Goal: Task Accomplishment & Management: Use online tool/utility

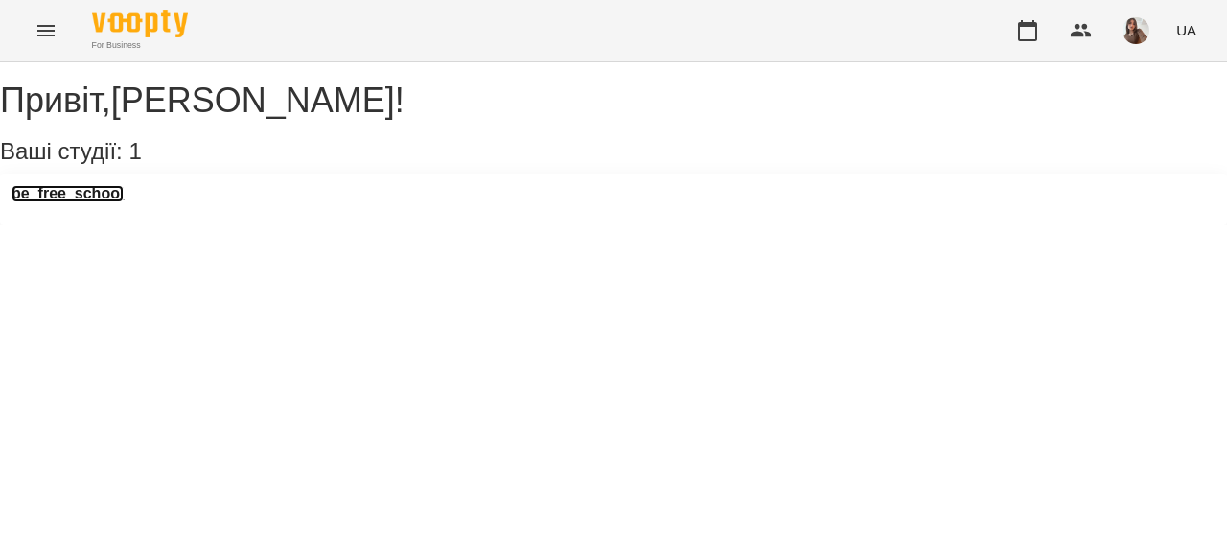
click at [46, 202] on h3 "be_free_school" at bounding box center [68, 193] width 112 height 17
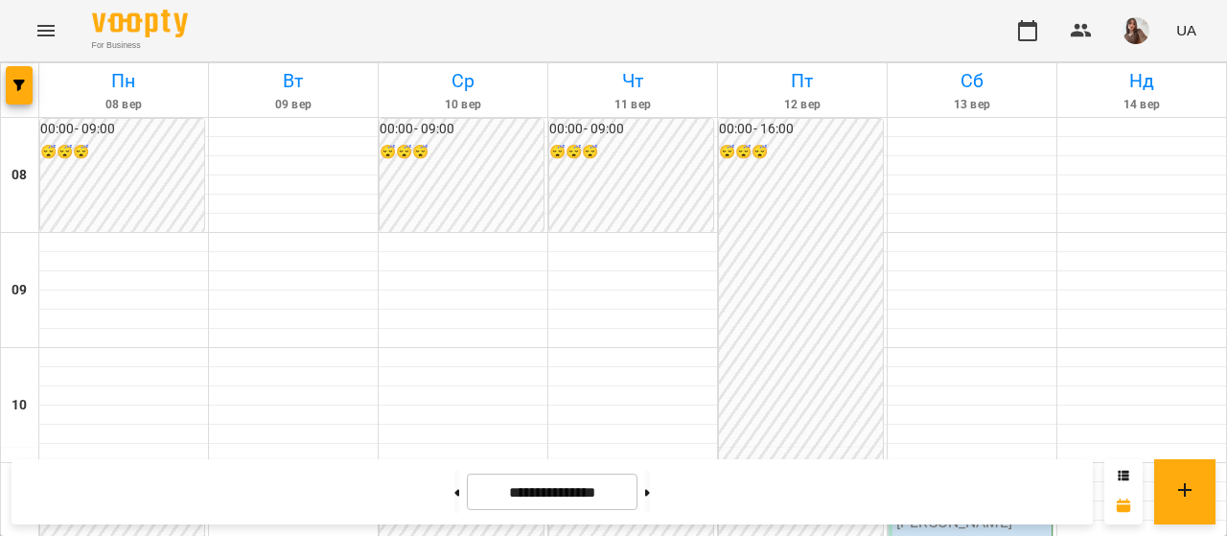
scroll to position [1281, 0]
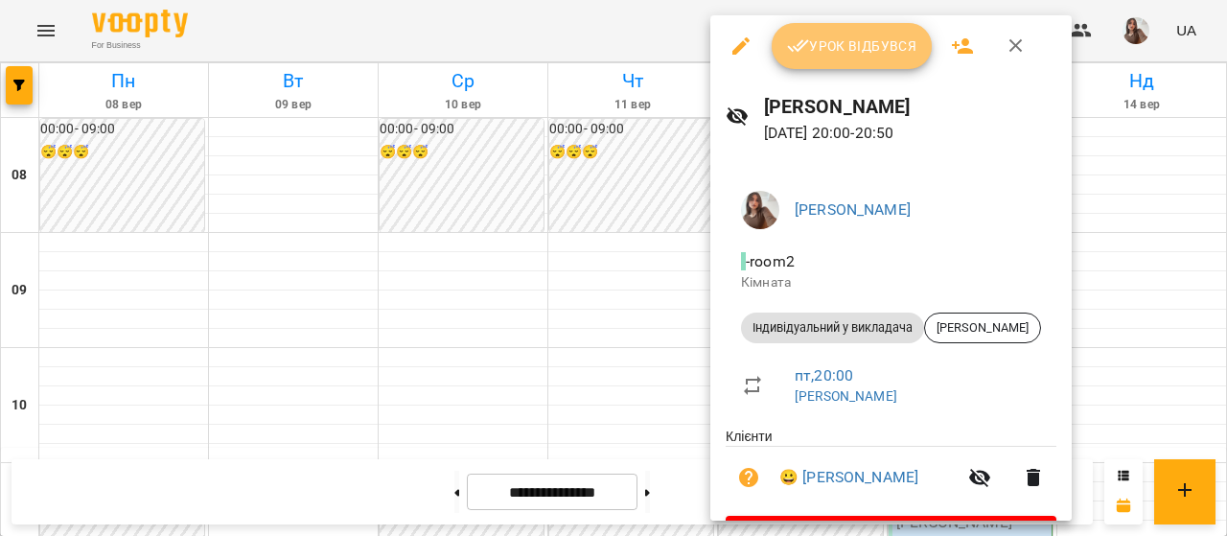
click at [841, 47] on span "Урок відбувся" at bounding box center [852, 46] width 130 height 23
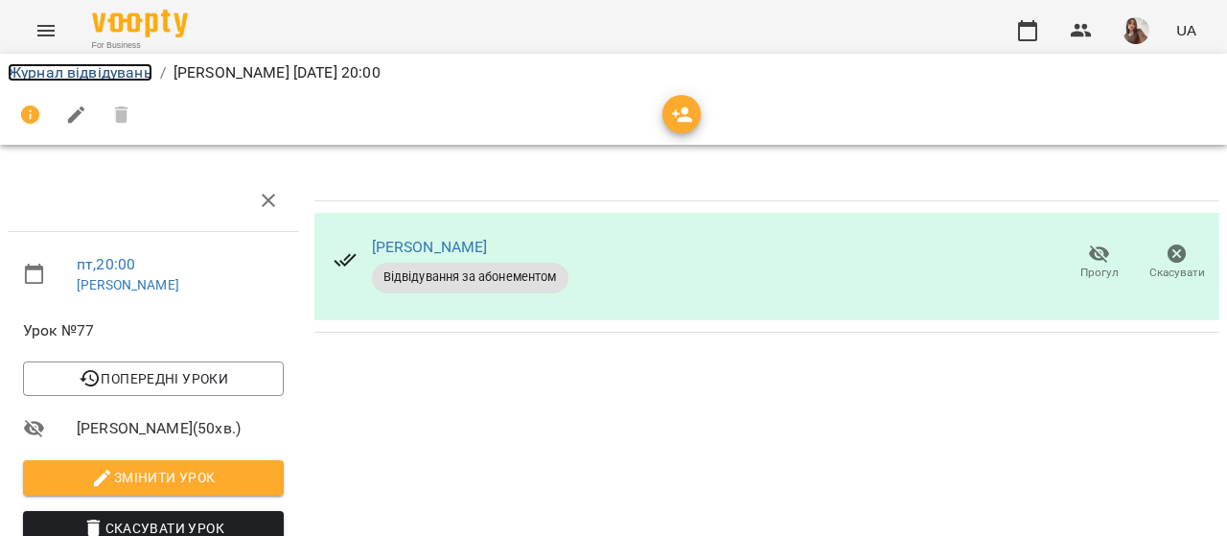
click at [139, 67] on link "Журнал відвідувань" at bounding box center [80, 72] width 145 height 18
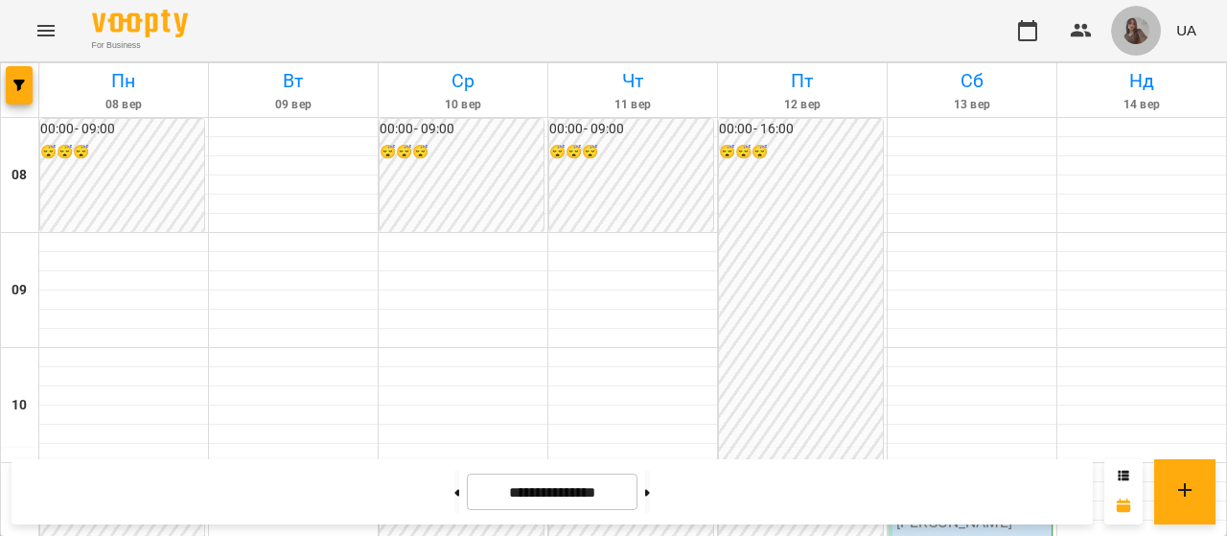
click at [1133, 26] on img "button" at bounding box center [1135, 30] width 27 height 27
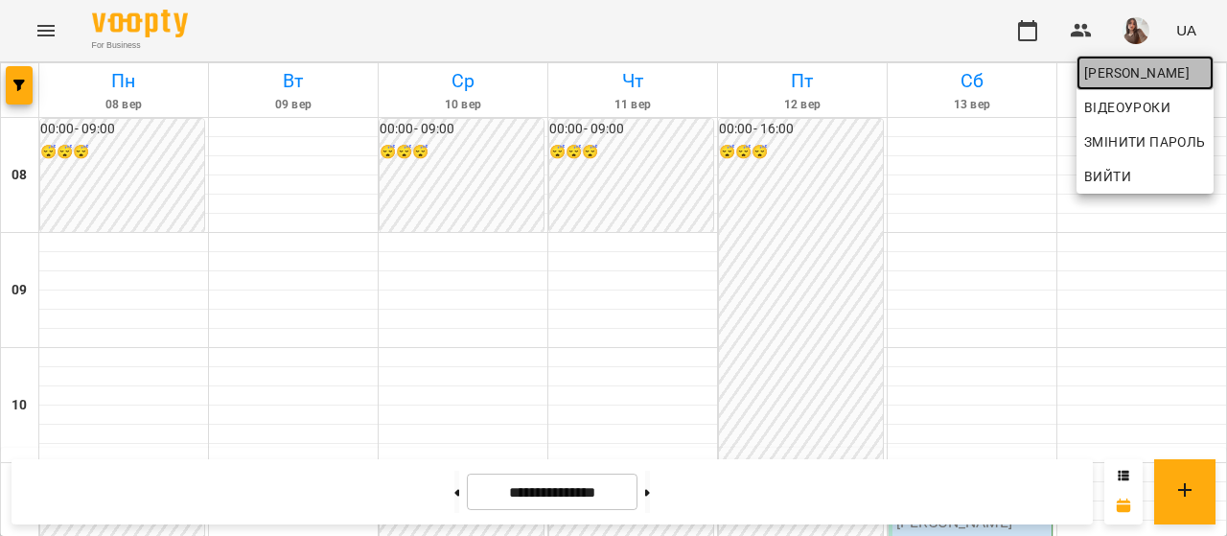
click at [1145, 59] on link "[PERSON_NAME]" at bounding box center [1144, 73] width 137 height 35
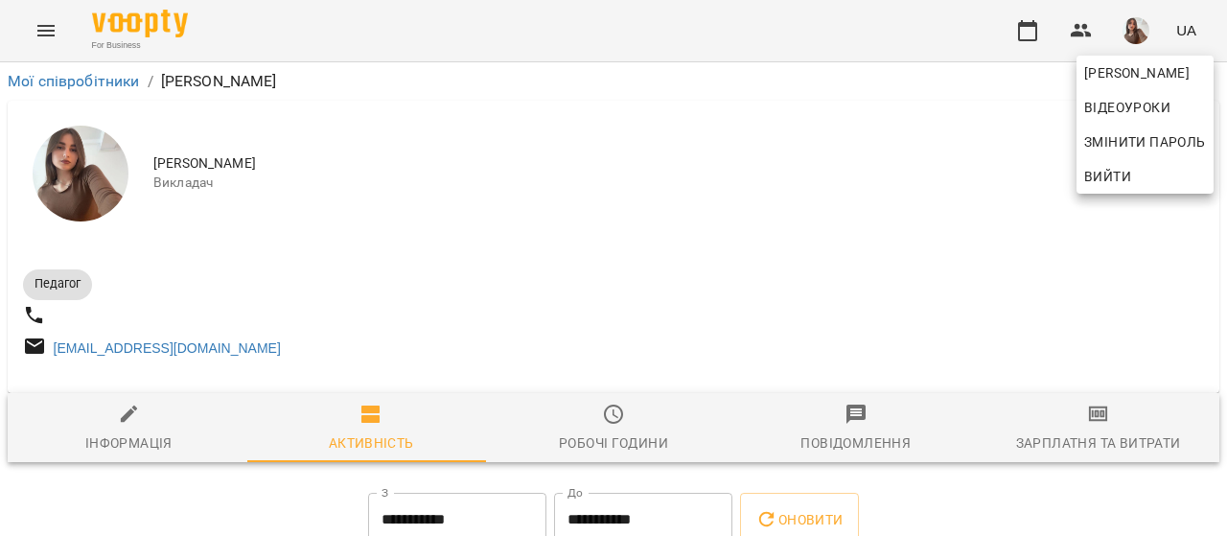
click at [1091, 456] on div at bounding box center [613, 268] width 1227 height 536
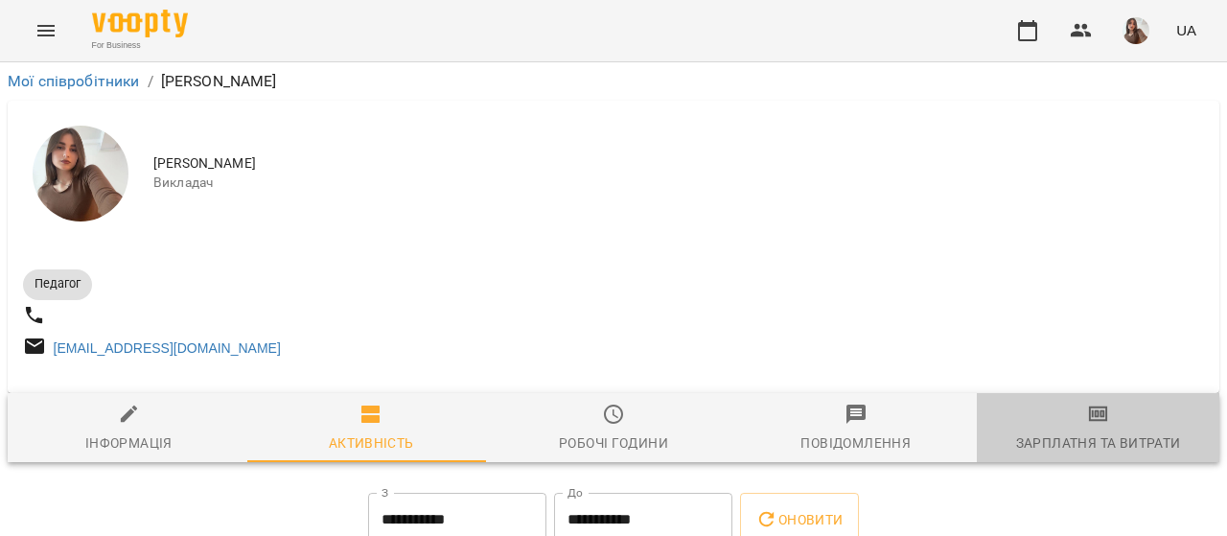
click at [1088, 450] on div "Зарплатня та Витрати" at bounding box center [1098, 442] width 165 height 23
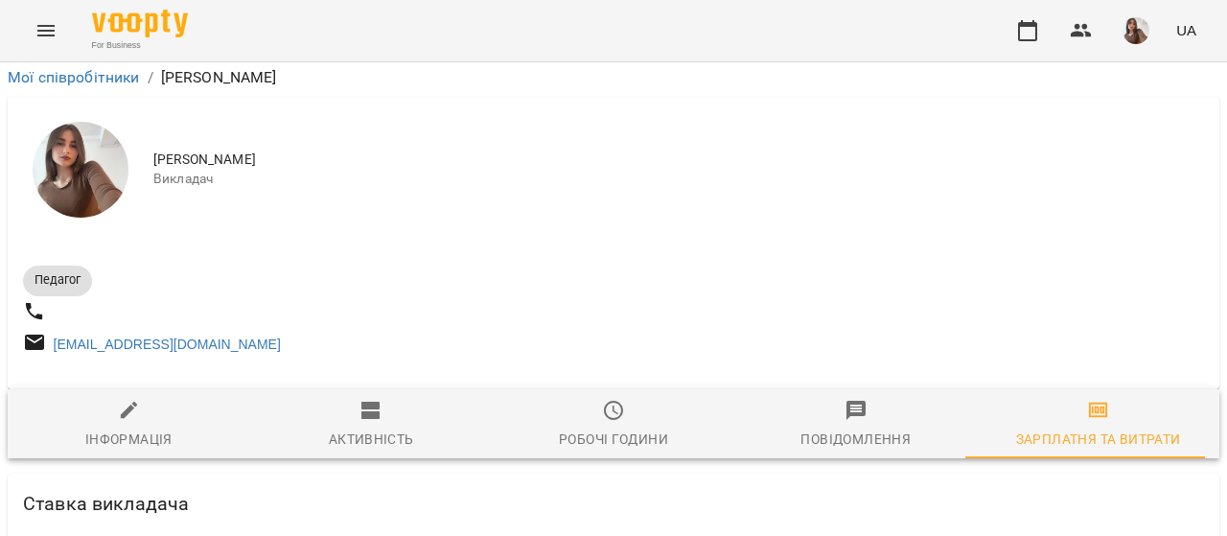
scroll to position [907, 0]
